Goal: Task Accomplishment & Management: Manage account settings

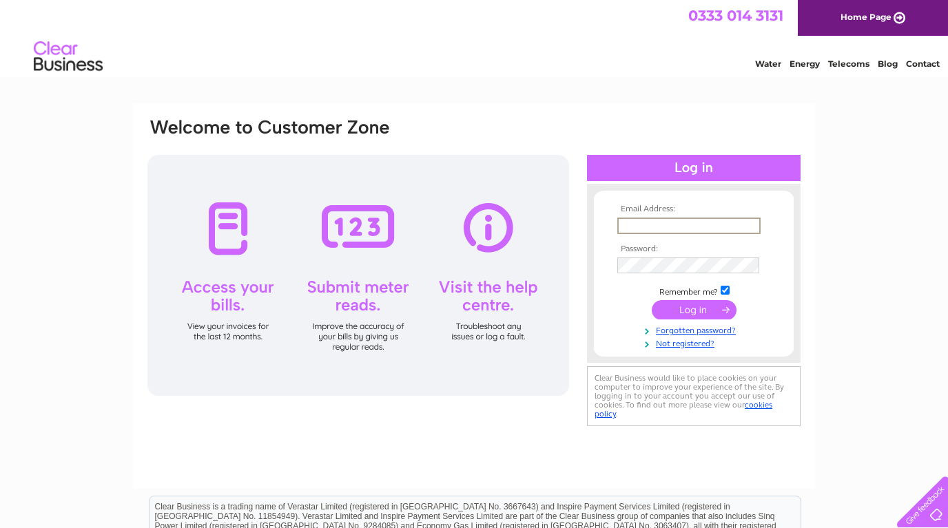
type input "[EMAIL_ADDRESS][DOMAIN_NAME]"
click at [693, 309] on input "submit" at bounding box center [693, 309] width 85 height 19
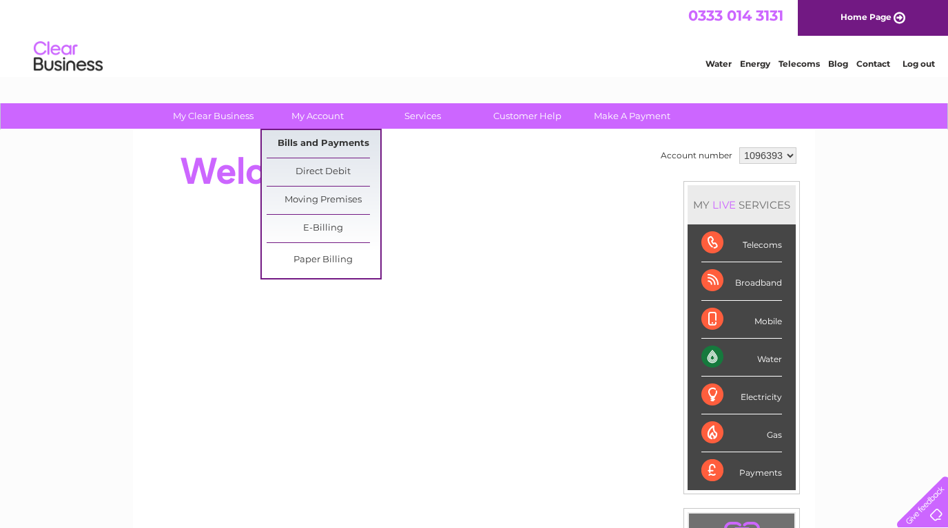
click at [315, 145] on link "Bills and Payments" at bounding box center [324, 144] width 114 height 28
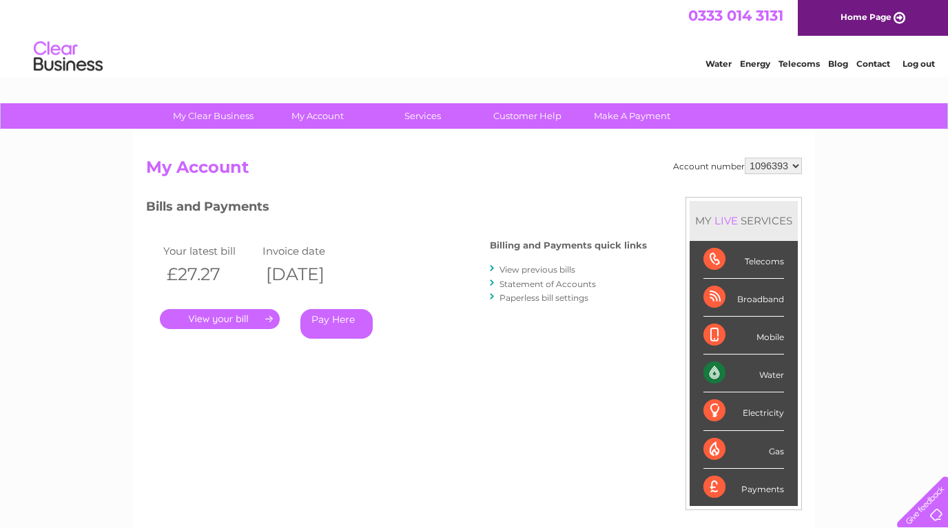
click at [230, 321] on link "." at bounding box center [220, 319] width 120 height 20
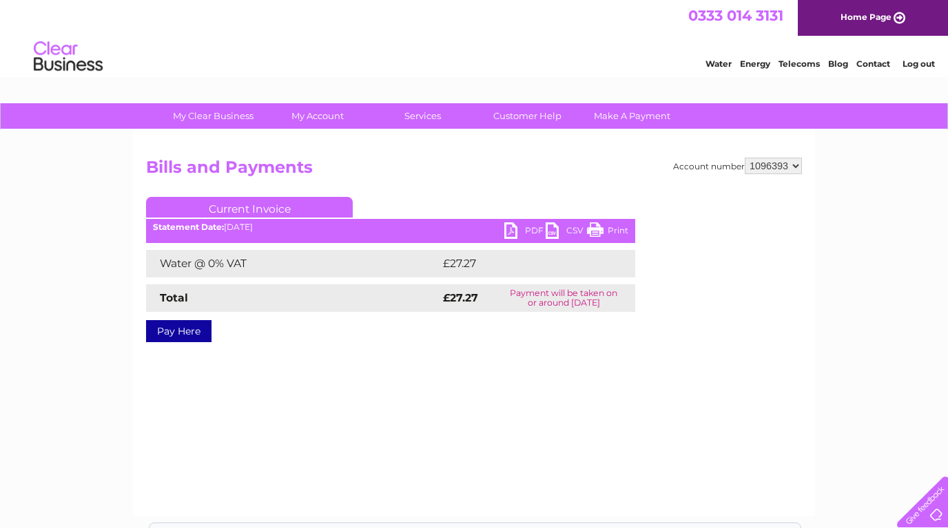
click at [513, 230] on link "PDF" at bounding box center [524, 232] width 41 height 20
